Goal: Find contact information: Find contact information

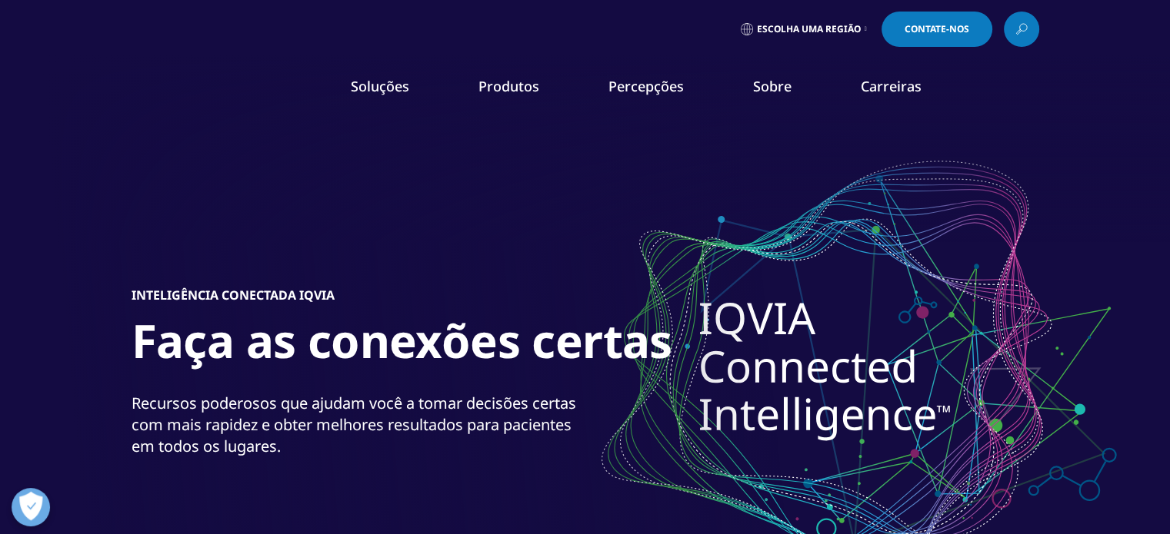
click at [185, 92] on img at bounding box center [193, 90] width 123 height 22
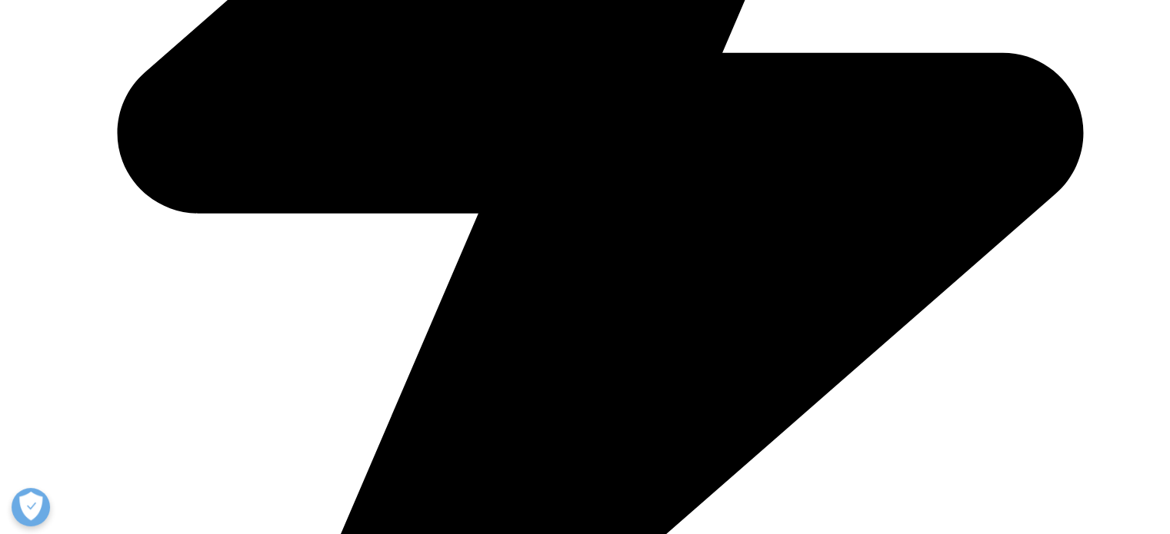
scroll to position [769, 0]
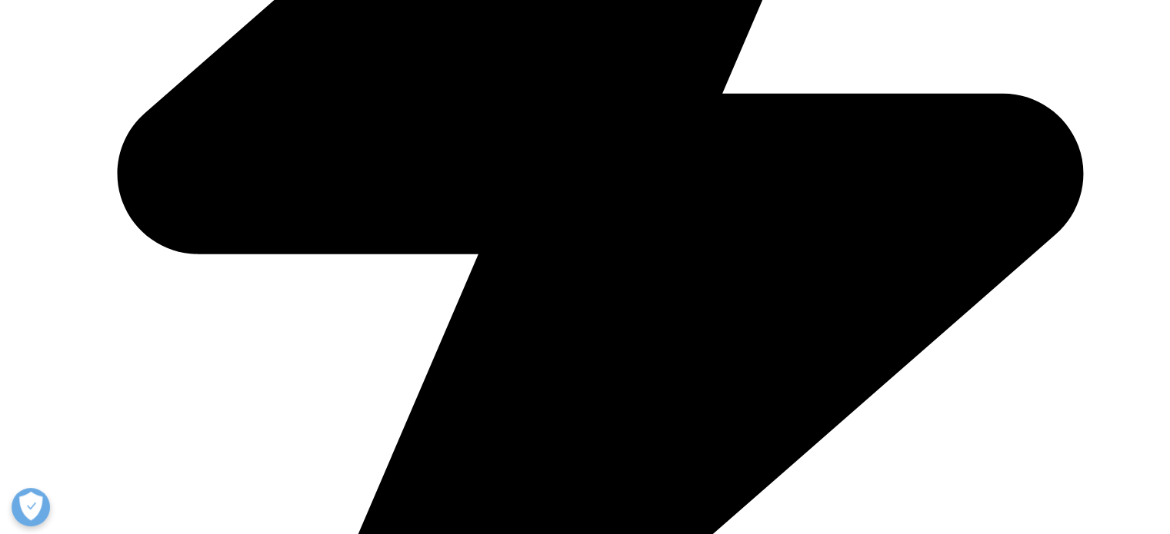
drag, startPoint x: 583, startPoint y: 301, endPoint x: 172, endPoint y: 195, distance: 424.4
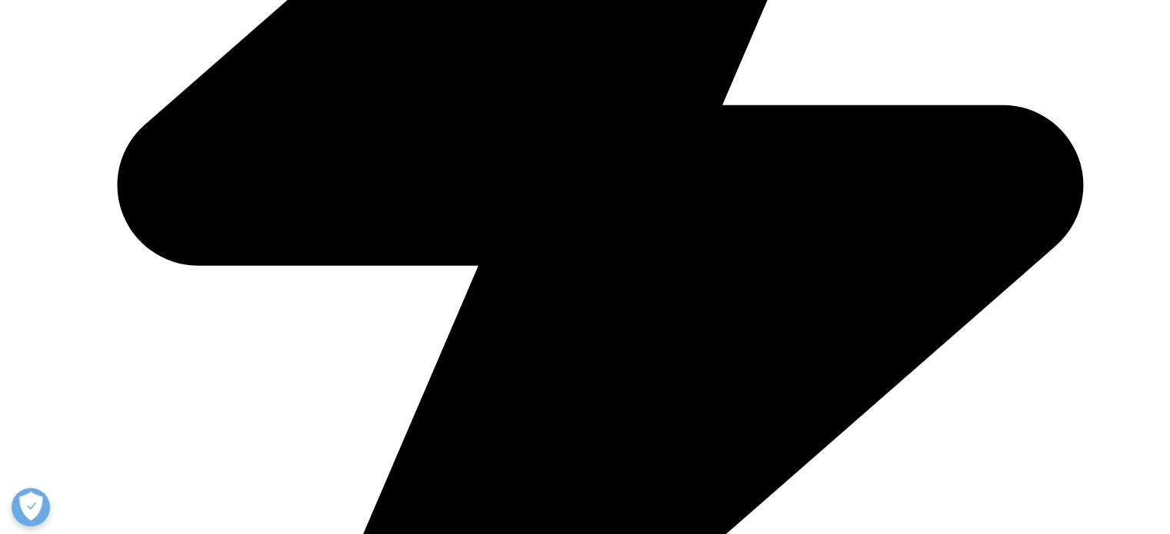
copy ul "São Paulo Rua Verbo Divino, 2001 Torre A, 9º Andar Chácara Santo Antônio, São P…"
